Goal: Task Accomplishment & Management: Manage account settings

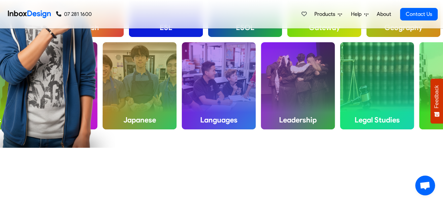
scroll to position [297, 0]
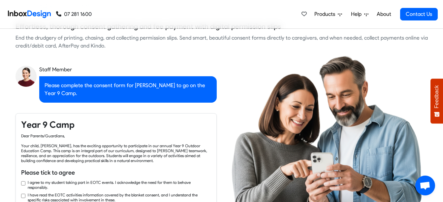
checkbox input "true"
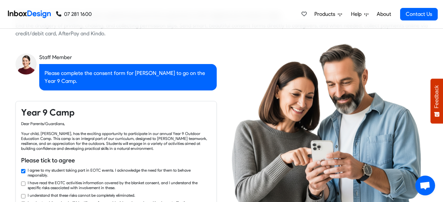
checkbox input "true"
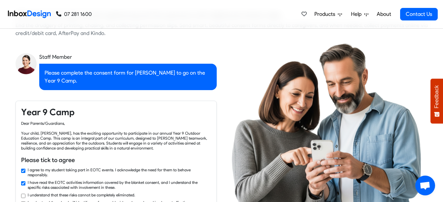
checkbox input "true"
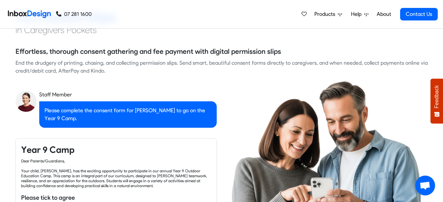
checkbox input "false"
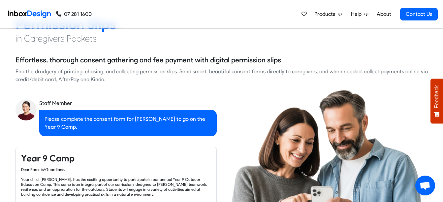
checkbox input "false"
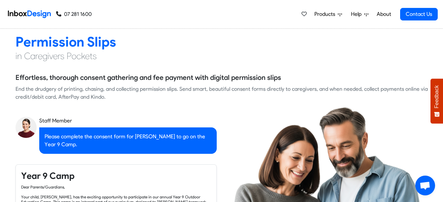
checkbox input "false"
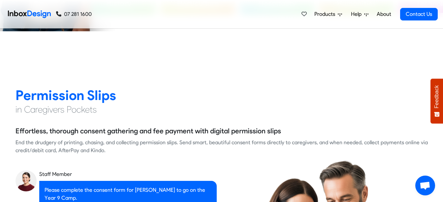
checkbox input "false"
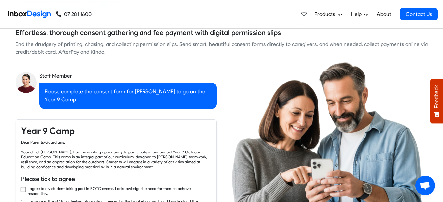
checkbox input "true"
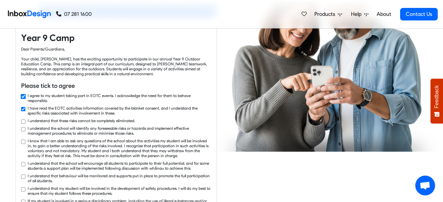
checkbox input "true"
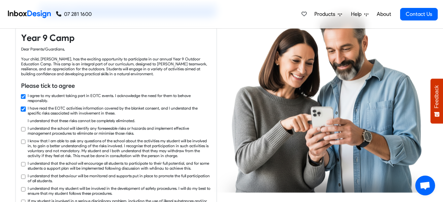
checkbox input "true"
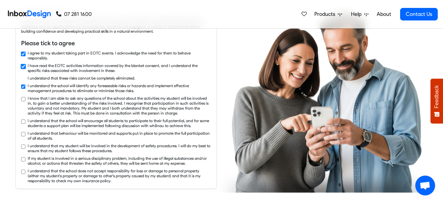
checkbox input "true"
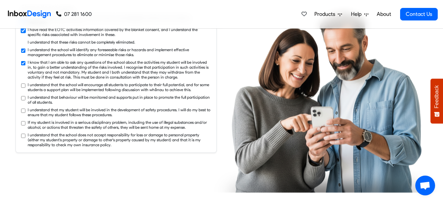
checkbox input "true"
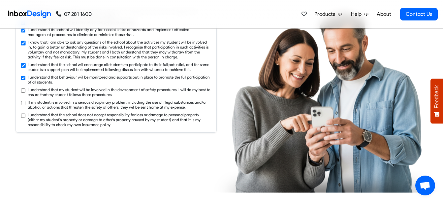
checkbox input "true"
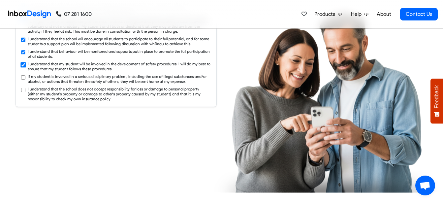
checkbox input "true"
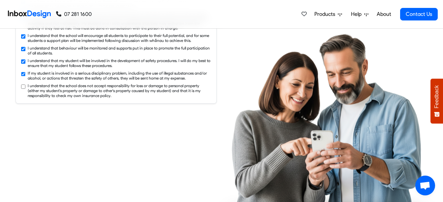
checkbox input "true"
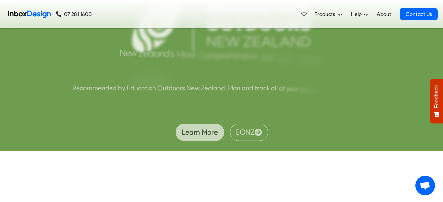
scroll to position [1396, 0]
